Goal: Use online tool/utility: Utilize a website feature to perform a specific function

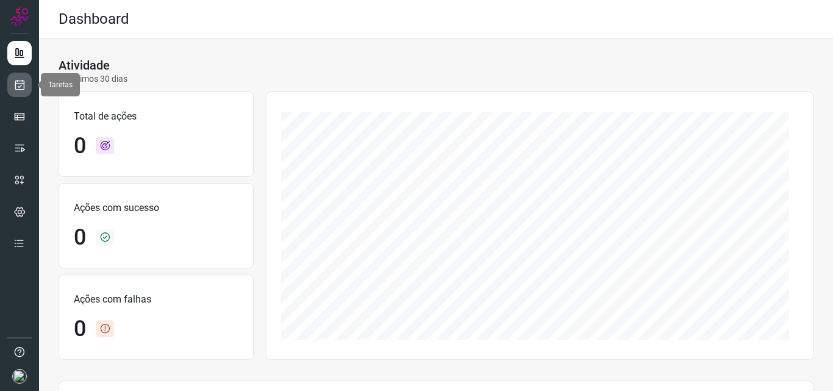
click at [22, 82] on icon at bounding box center [19, 85] width 13 height 12
click at [21, 86] on icon at bounding box center [19, 85] width 13 height 12
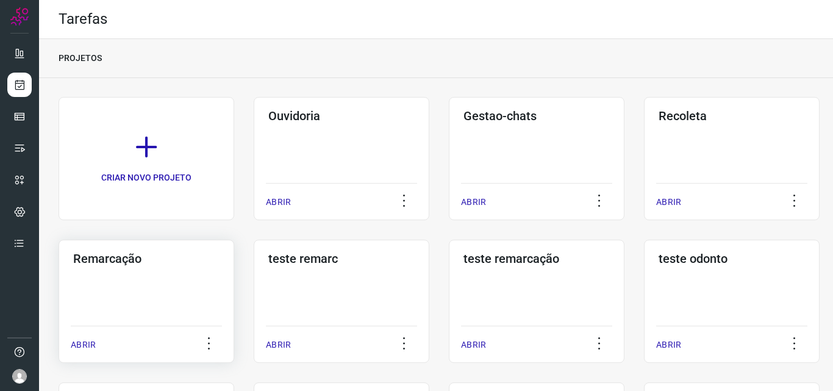
click at [254, 276] on div "Remarcação ABRIR" at bounding box center [342, 301] width 176 height 123
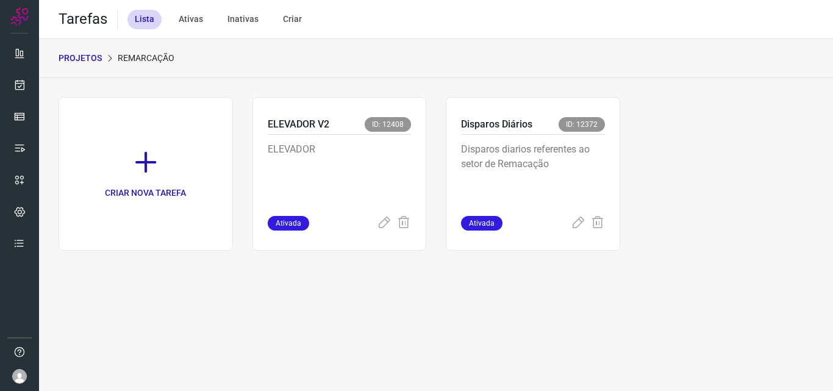
click at [549, 165] on p "Disparos diarios referentes ao setor de Remacação" at bounding box center [533, 172] width 144 height 61
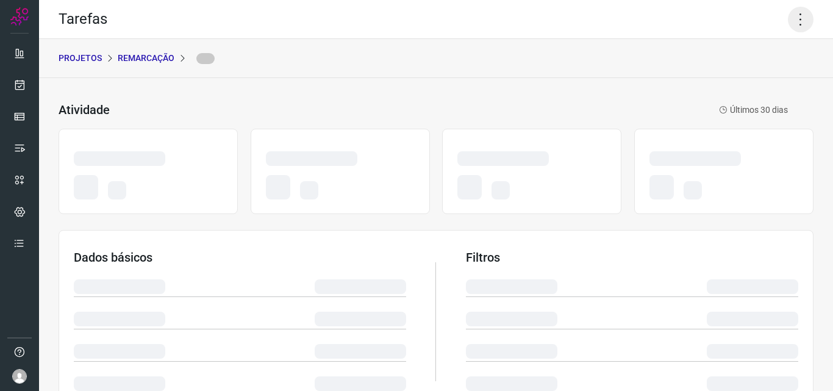
click at [794, 22] on icon at bounding box center [801, 20] width 26 height 26
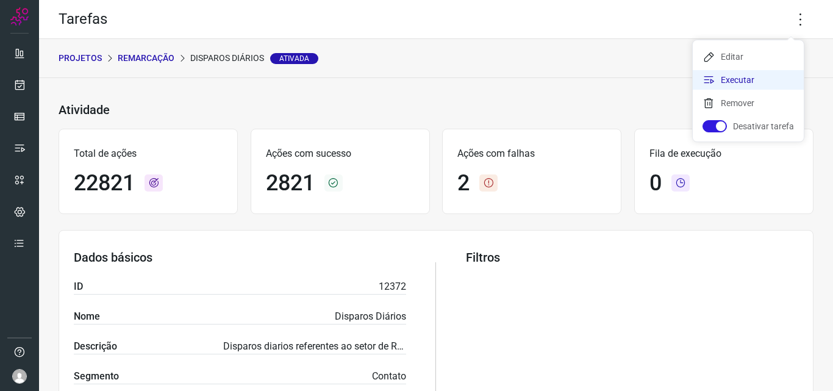
click at [762, 80] on li "Executar" at bounding box center [748, 80] width 111 height 20
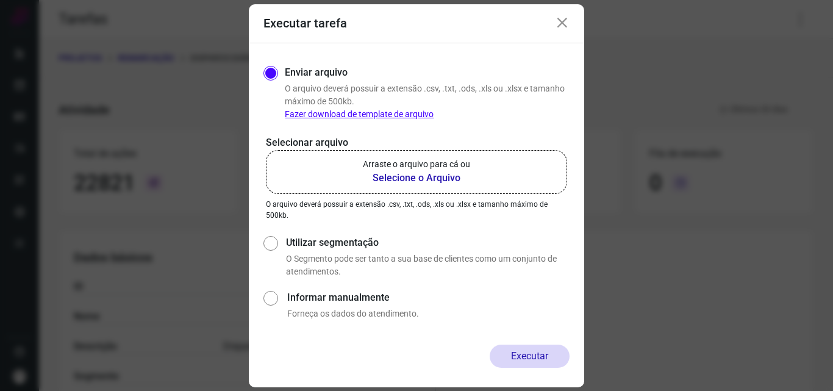
click at [428, 169] on p "Arraste o arquivo para cá ou" at bounding box center [416, 164] width 107 height 13
click at [0, 0] on input "Arraste o arquivo para cá ou Selecione o Arquivo" at bounding box center [0, 0] width 0 height 0
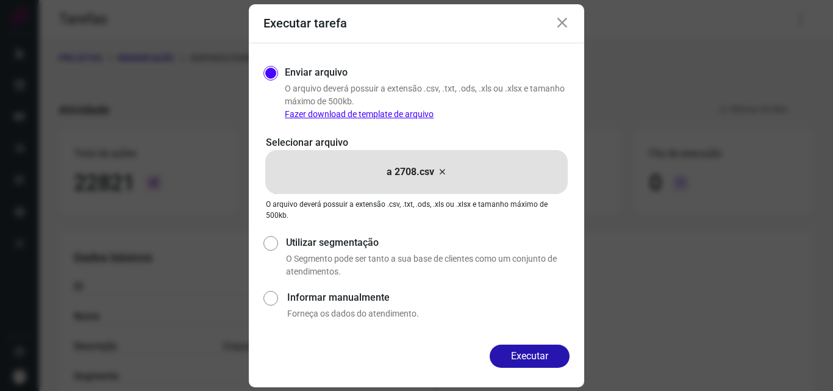
click at [511, 362] on button "Executar" at bounding box center [530, 356] width 80 height 23
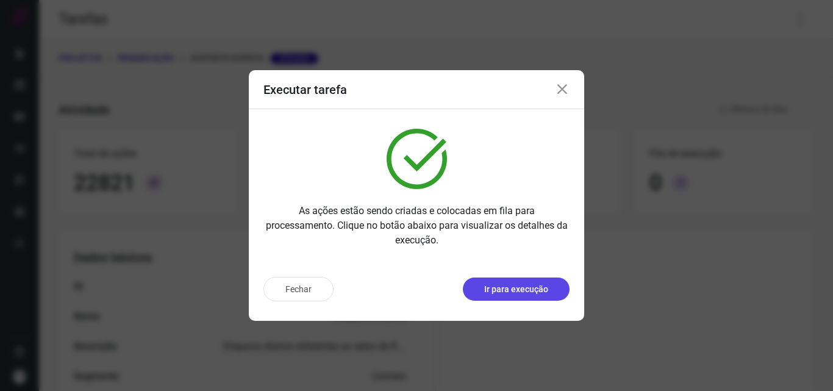
click at [553, 260] on div "As ações estão sendo criadas e colocadas em fila para processamento. Clique no …" at bounding box center [417, 188] width 336 height 158
click at [533, 284] on p "Ir para execução" at bounding box center [516, 289] width 64 height 13
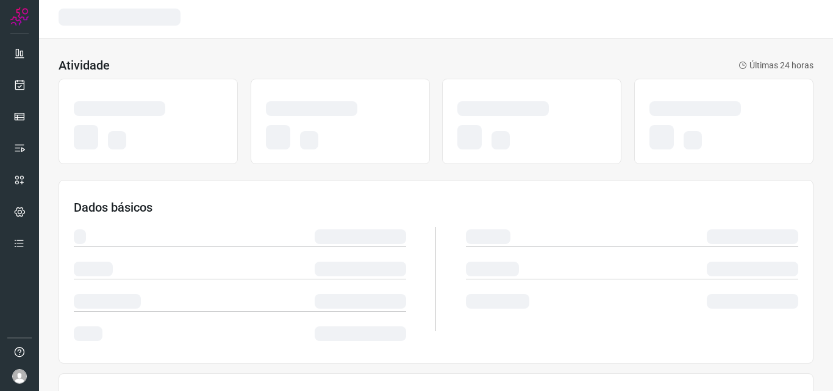
click at [494, 292] on div at bounding box center [632, 279] width 332 height 129
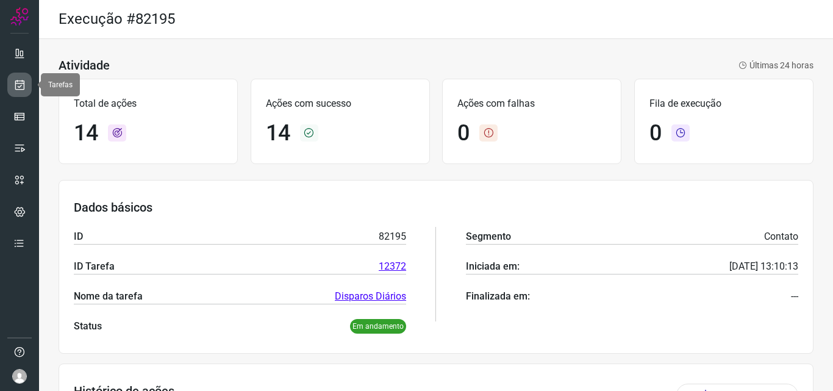
click at [23, 85] on icon at bounding box center [19, 85] width 13 height 12
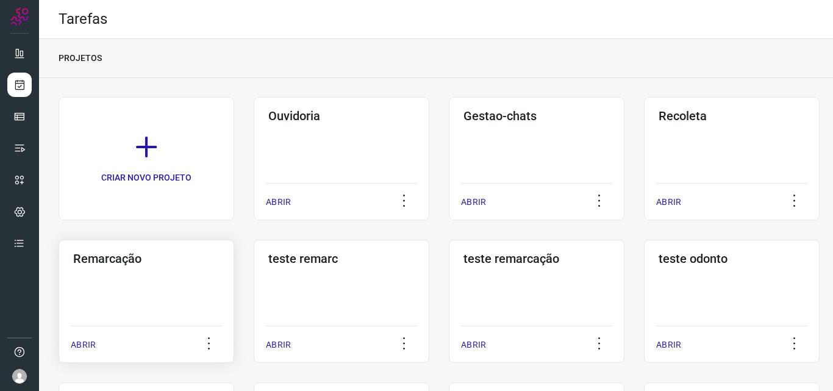
click at [254, 268] on div "Remarcação ABRIR" at bounding box center [342, 301] width 176 height 123
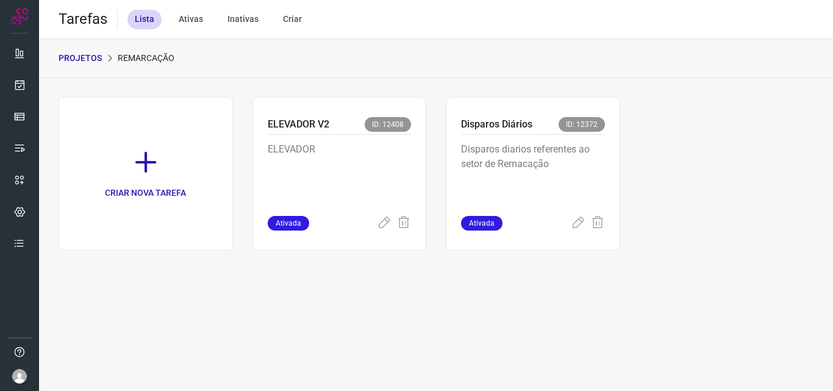
click at [570, 165] on p "Disparos diarios referentes ao setor de Remacação" at bounding box center [533, 172] width 144 height 61
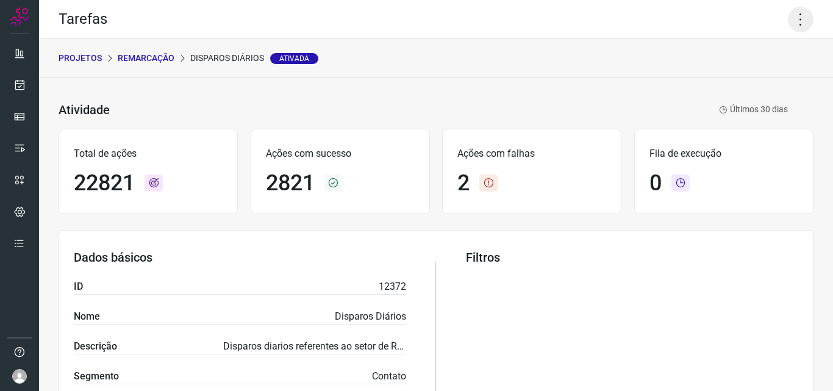
click at [790, 23] on icon at bounding box center [801, 20] width 26 height 26
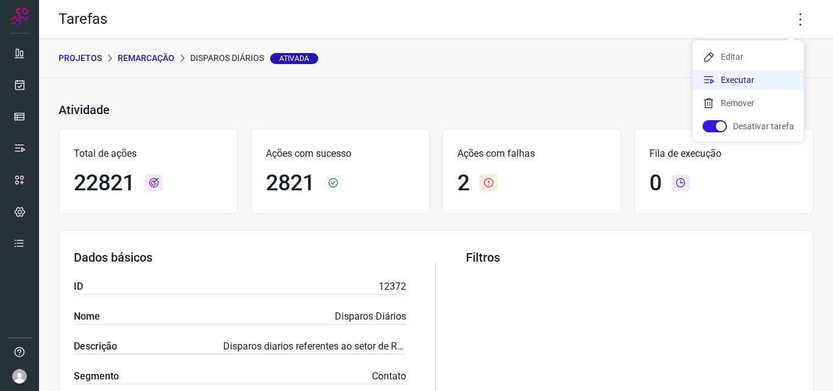
click at [758, 77] on li "Executar" at bounding box center [748, 80] width 111 height 20
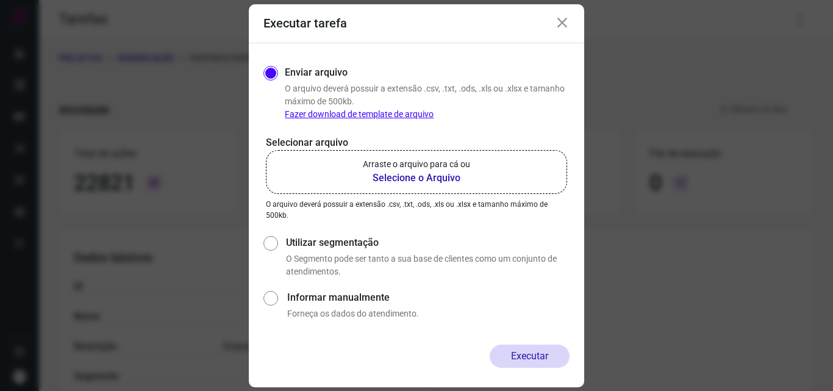
click at [459, 167] on p "Arraste o arquivo para cá ou" at bounding box center [416, 164] width 107 height 13
click at [0, 0] on input "Arraste o arquivo para cá ou Selecione o Arquivo" at bounding box center [0, 0] width 0 height 0
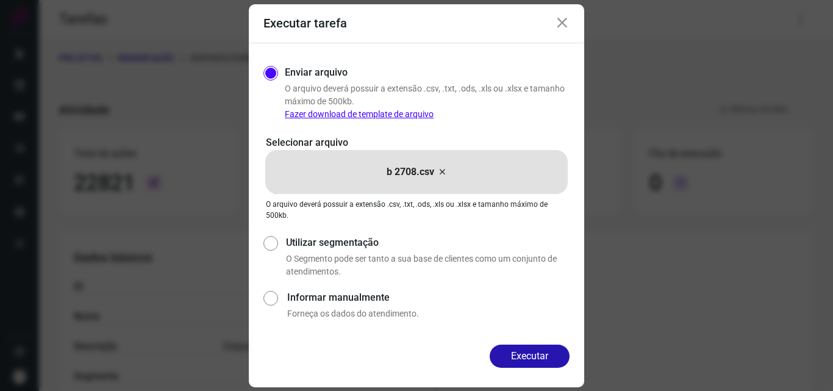
click at [544, 340] on div "Enviar arquivo O arquivo deverá possuir a extensão .csv, .txt, .ods, .xls ou .x…" at bounding box center [417, 193] width 336 height 301
click at [527, 349] on button "Executar" at bounding box center [530, 356] width 80 height 23
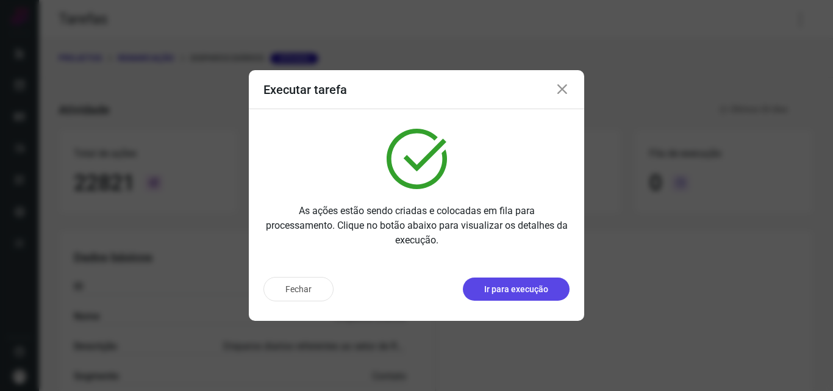
click at [538, 291] on p "Ir para execução" at bounding box center [516, 289] width 64 height 13
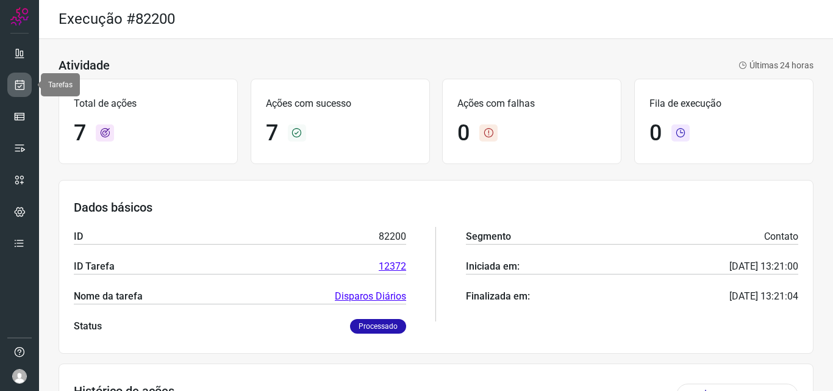
click at [29, 82] on link at bounding box center [19, 85] width 24 height 24
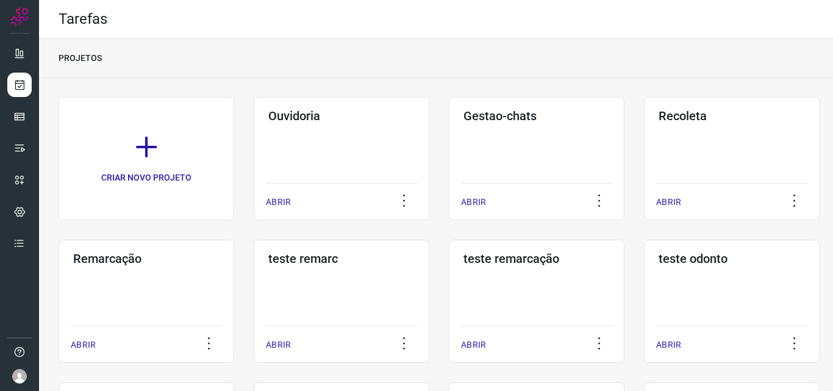
click at [254, 276] on div "Remarcação ABRIR" at bounding box center [342, 301] width 176 height 123
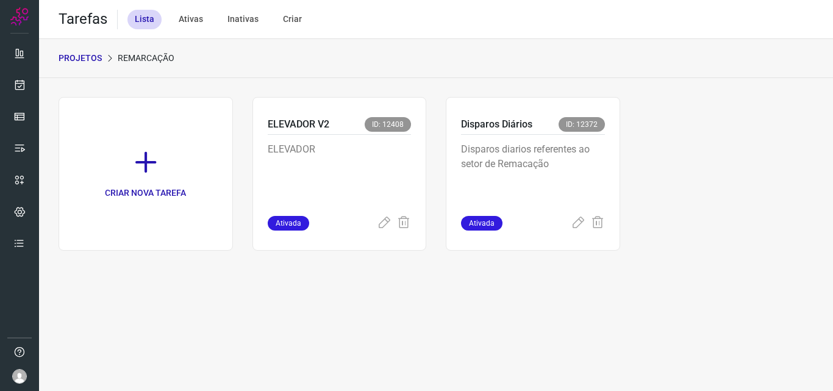
click at [559, 146] on p "Disparos diarios referentes ao setor de Remacação" at bounding box center [533, 172] width 144 height 61
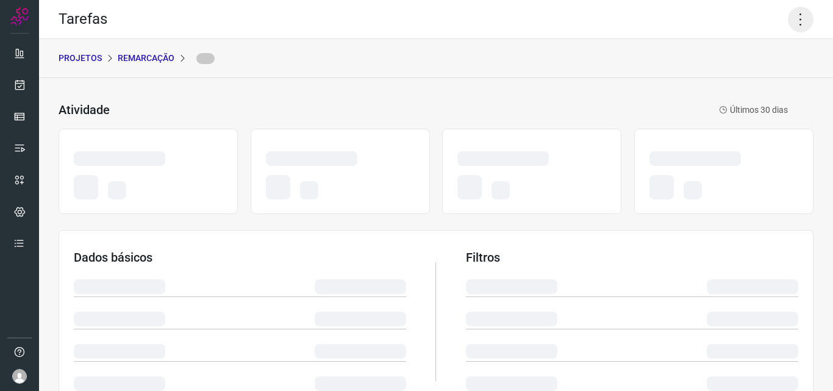
click at [788, 16] on icon at bounding box center [801, 20] width 26 height 26
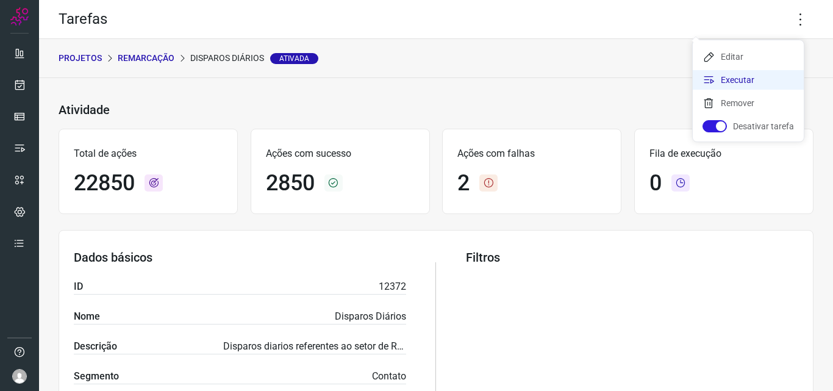
click at [755, 85] on li "Executar" at bounding box center [748, 80] width 111 height 20
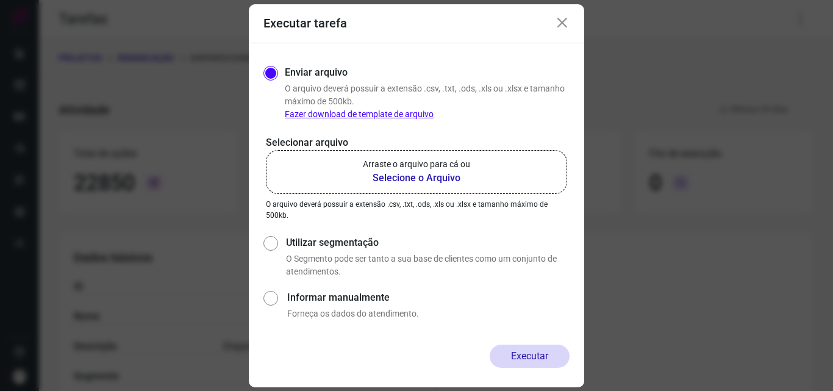
click at [488, 160] on label "Arraste o arquivo para cá ou Selecione o Arquivo" at bounding box center [416, 172] width 301 height 44
click at [0, 0] on input "Arraste o arquivo para cá ou Selecione o Arquivo" at bounding box center [0, 0] width 0 height 0
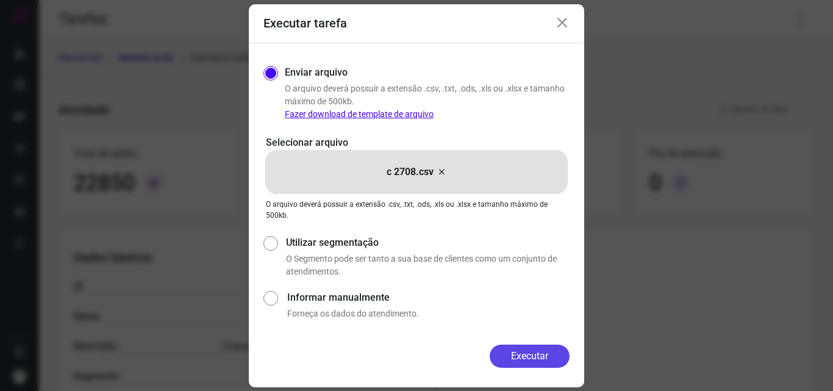
click at [520, 348] on button "Executar" at bounding box center [530, 356] width 80 height 23
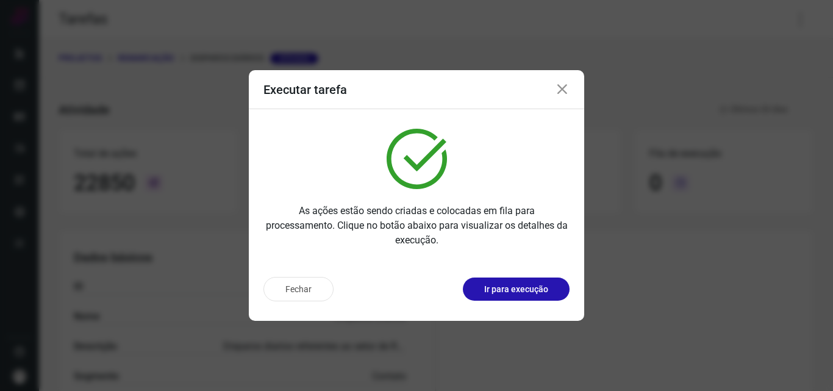
click at [529, 295] on p "Ir para execução" at bounding box center [516, 289] width 64 height 13
